Goal: Task Accomplishment & Management: Manage account settings

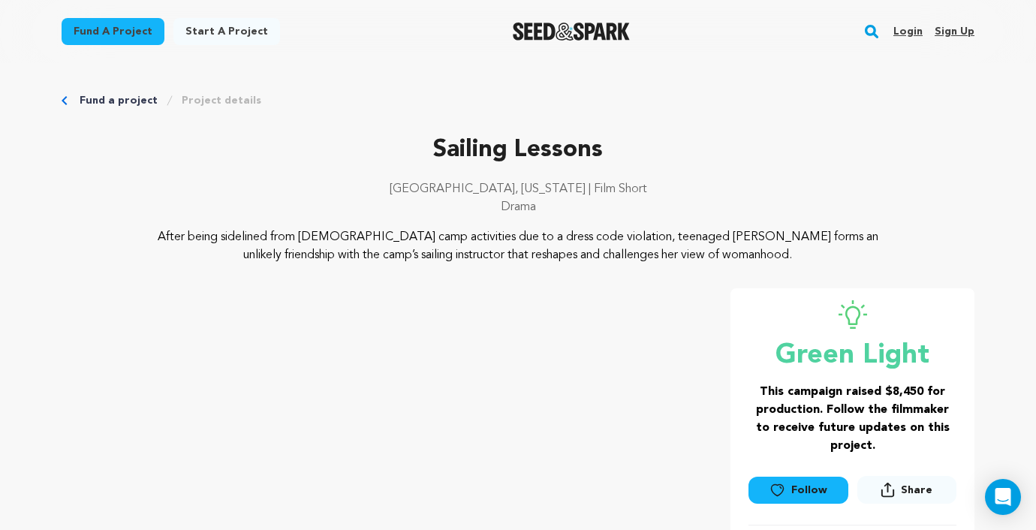
click at [905, 38] on link "Login" at bounding box center [907, 32] width 29 height 24
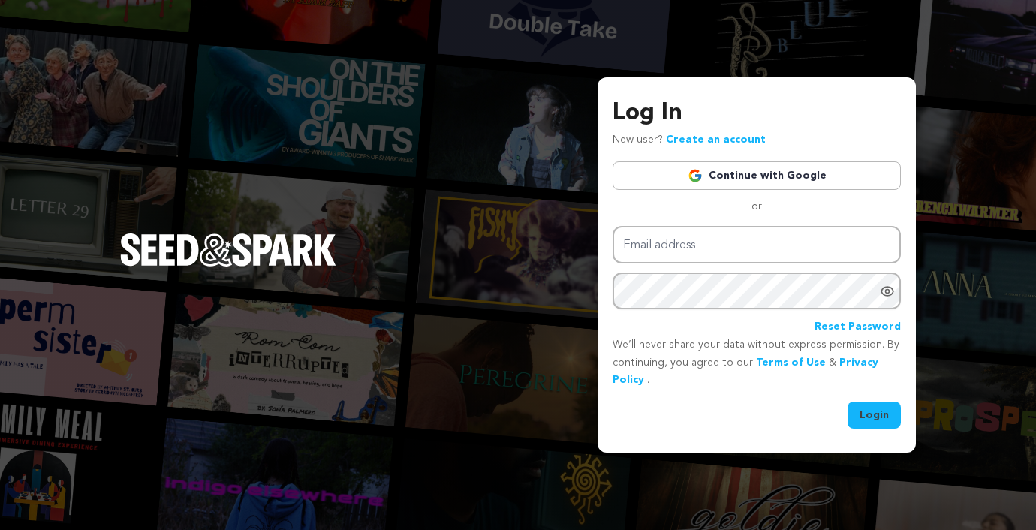
click at [721, 178] on link "Continue with Google" at bounding box center [757, 175] width 288 height 29
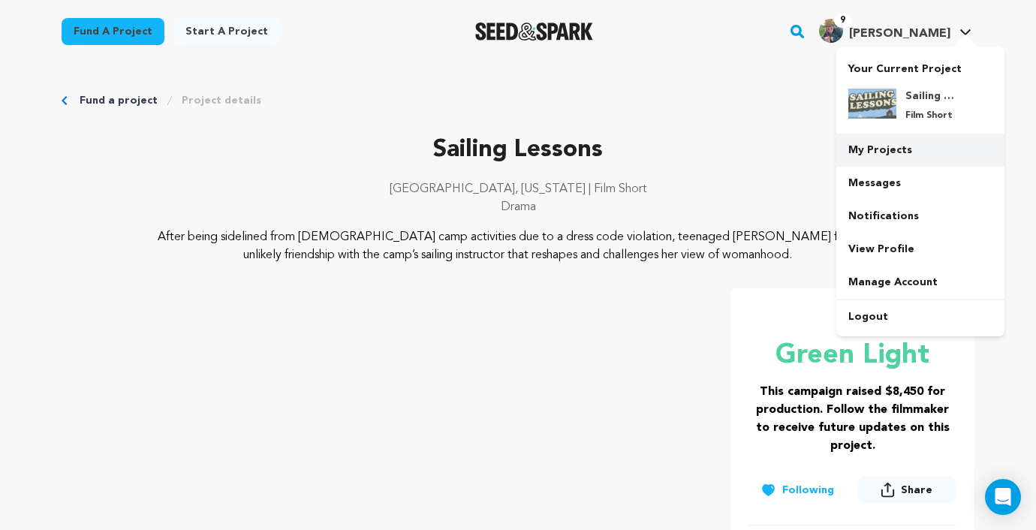
click at [884, 139] on link "My Projects" at bounding box center [920, 150] width 168 height 33
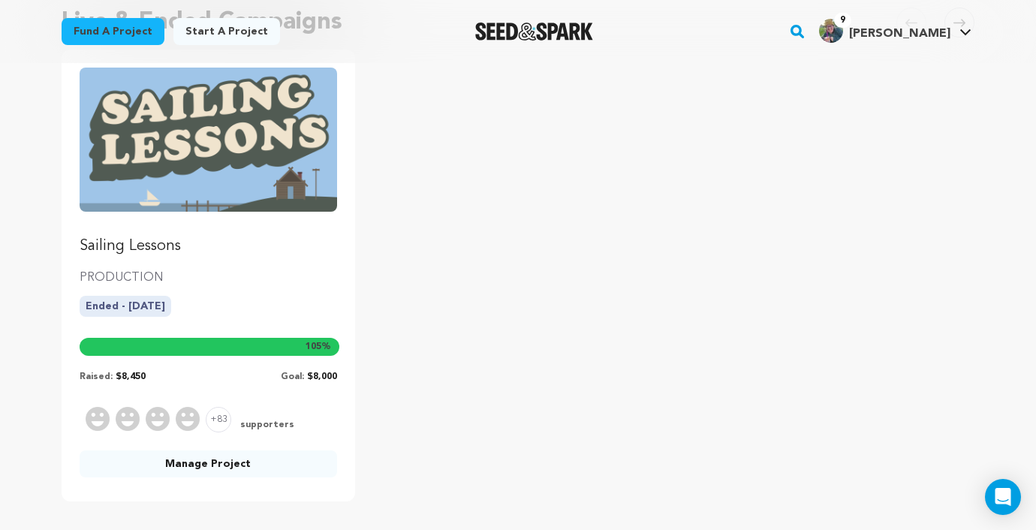
scroll to position [242, 0]
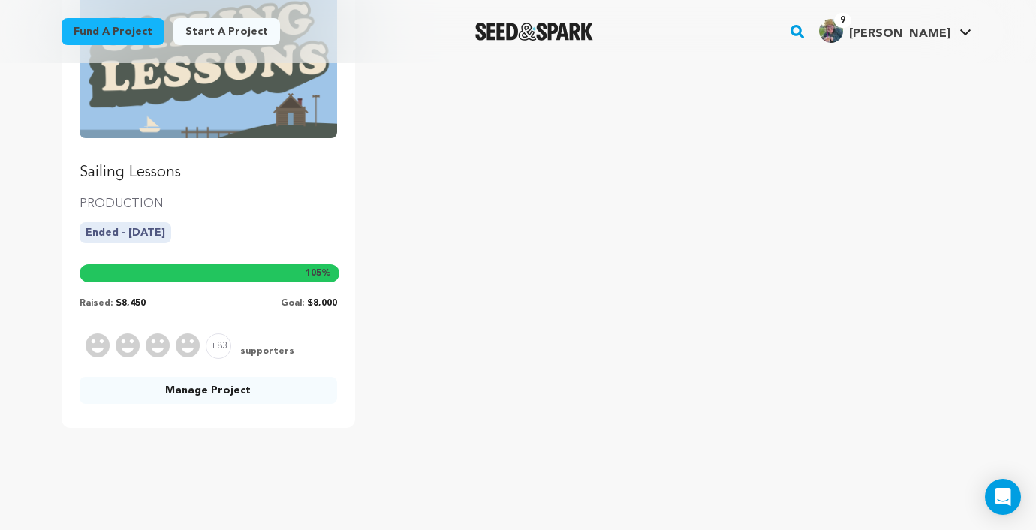
click at [282, 393] on link "Manage Project" at bounding box center [209, 390] width 258 height 27
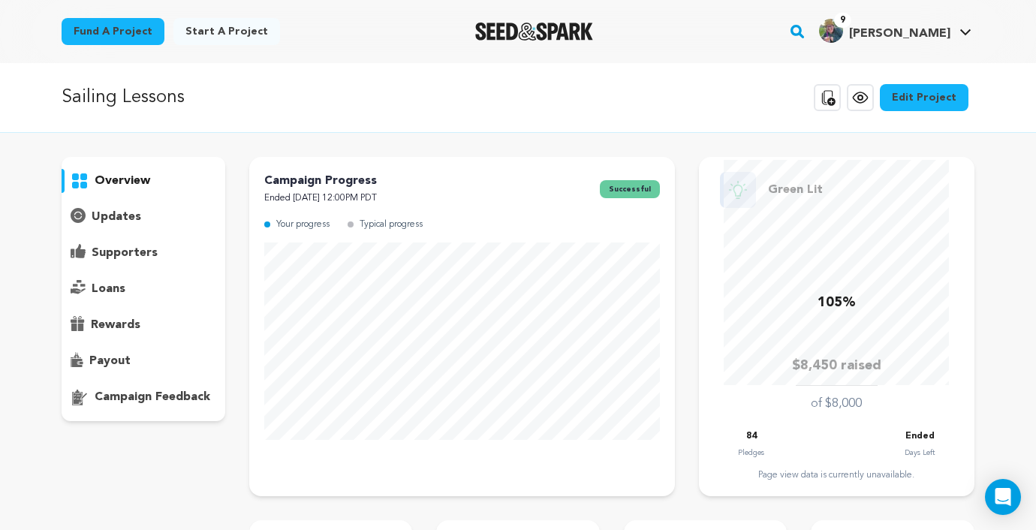
click at [137, 230] on div "overview" at bounding box center [144, 289] width 164 height 264
click at [118, 218] on p "updates" at bounding box center [117, 217] width 50 height 18
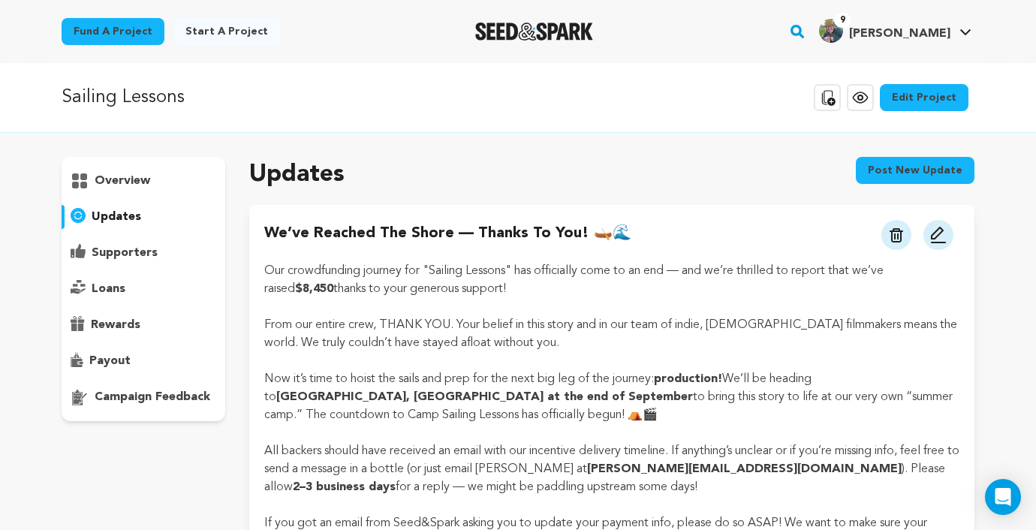
click at [114, 256] on p "supporters" at bounding box center [125, 253] width 66 height 18
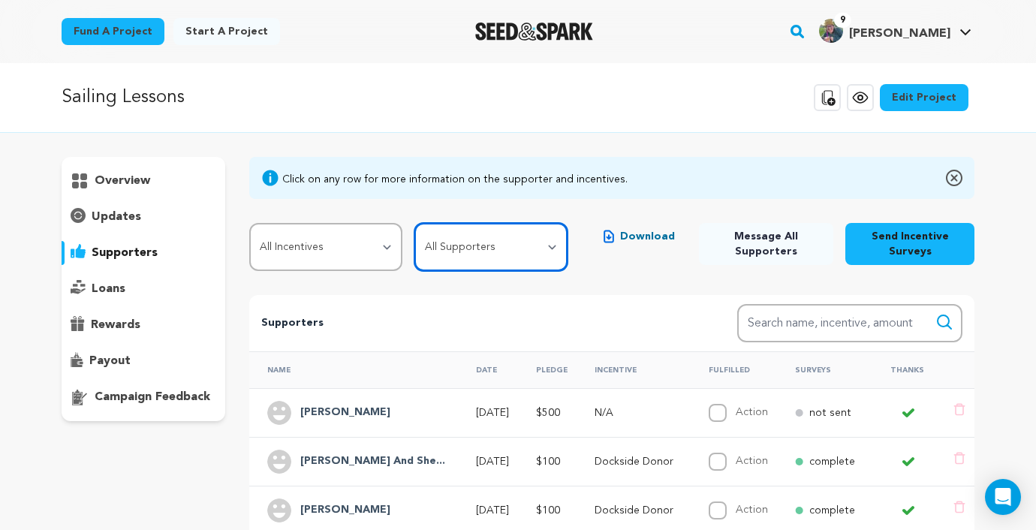
click at [505, 227] on select "All Supporters Survey not sent Survey incomplete Survey complete Incentive not …" at bounding box center [490, 247] width 153 height 48
click at [417, 223] on select "All Supporters Survey not sent Survey incomplete Survey complete Incentive not …" at bounding box center [490, 247] width 153 height 48
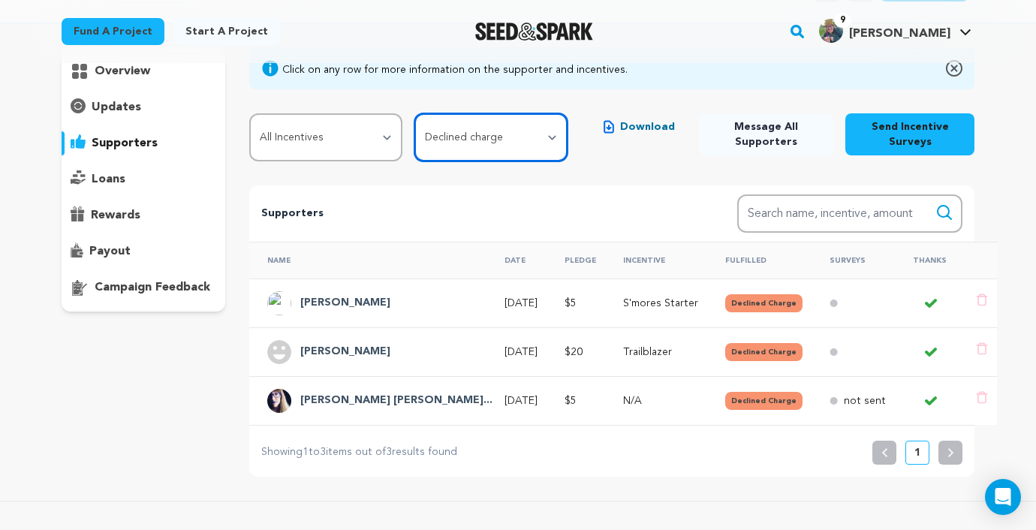
scroll to position [107, 0]
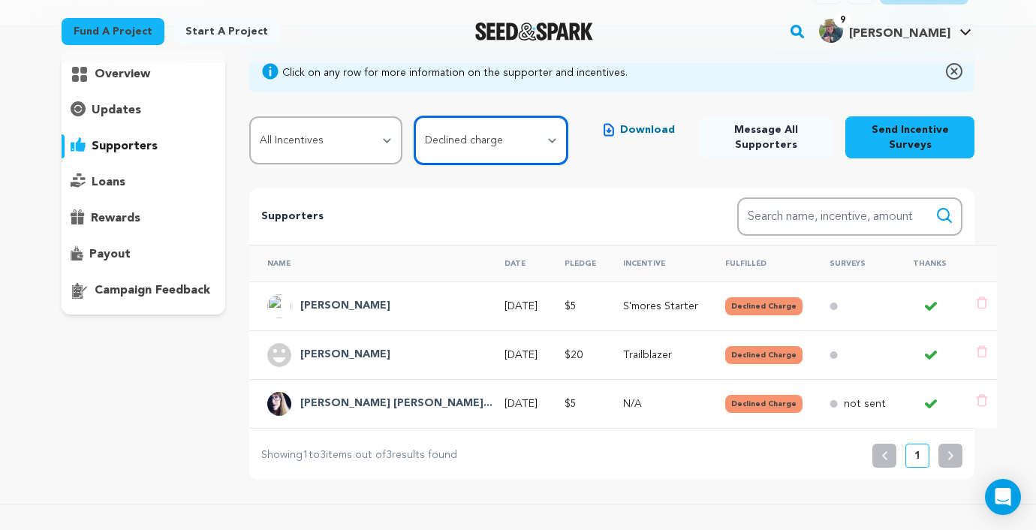
click at [517, 122] on select "All Supporters Survey not sent Survey incomplete Survey complete Incentive not …" at bounding box center [490, 140] width 153 height 48
select select "survey_incomplete"
click at [417, 116] on select "All Supporters Survey not sent Survey incomplete Survey complete Incentive not …" at bounding box center [490, 140] width 153 height 48
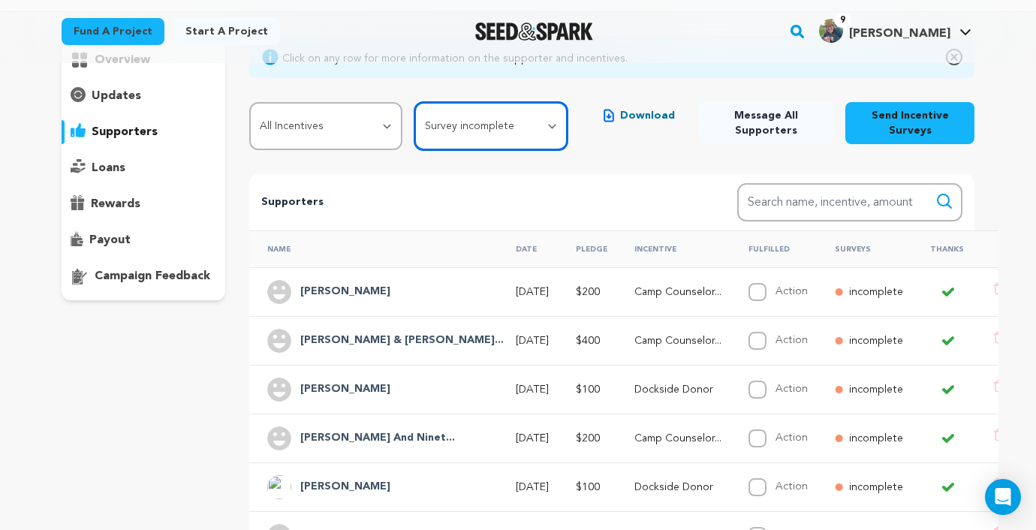
scroll to position [110, 0]
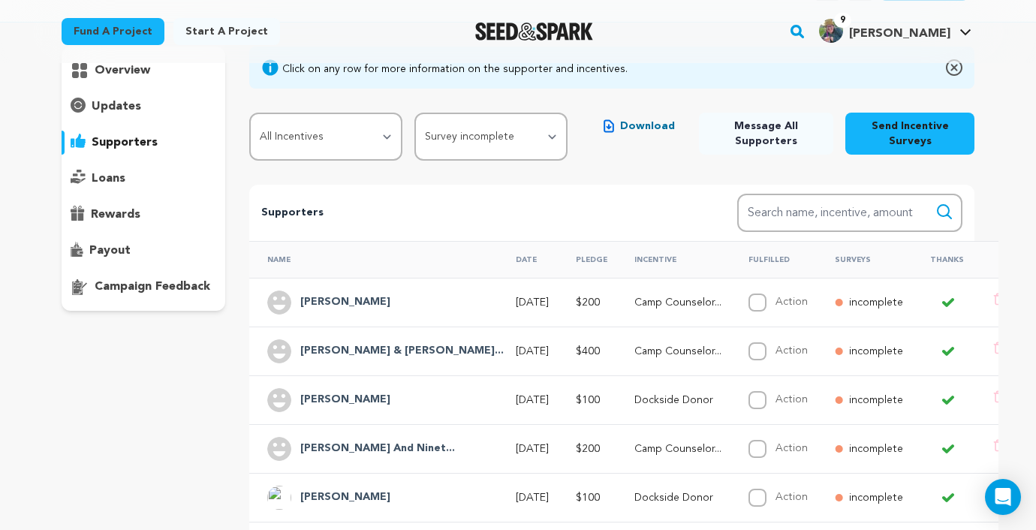
click at [650, 121] on span "Download" at bounding box center [647, 126] width 55 height 15
